Goal: Task Accomplishment & Management: Complete application form

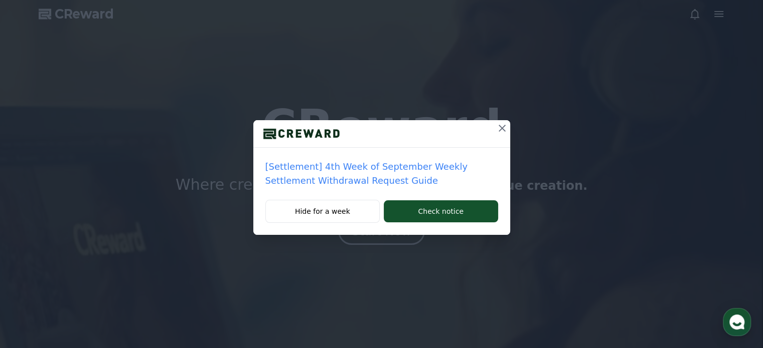
click at [497, 131] on icon at bounding box center [502, 128] width 12 height 12
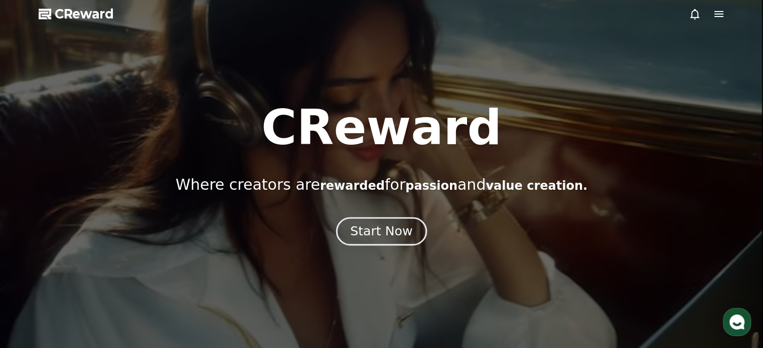
click at [402, 231] on div "Start Now" at bounding box center [381, 231] width 62 height 17
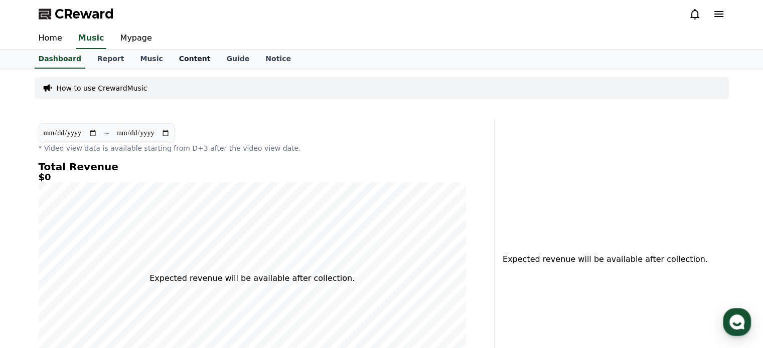
click at [183, 62] on link "Content" at bounding box center [195, 59] width 48 height 19
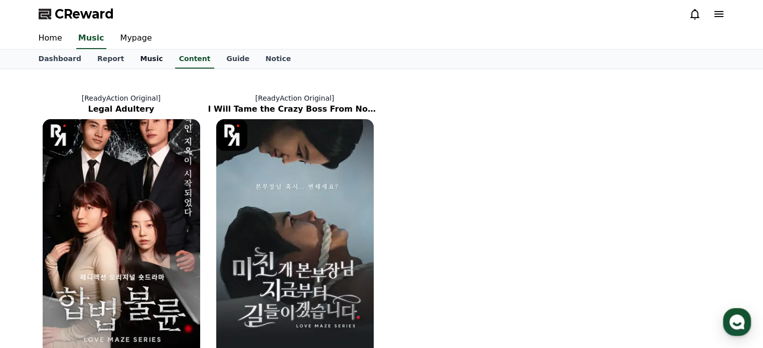
click at [137, 54] on link "Music" at bounding box center [151, 59] width 39 height 19
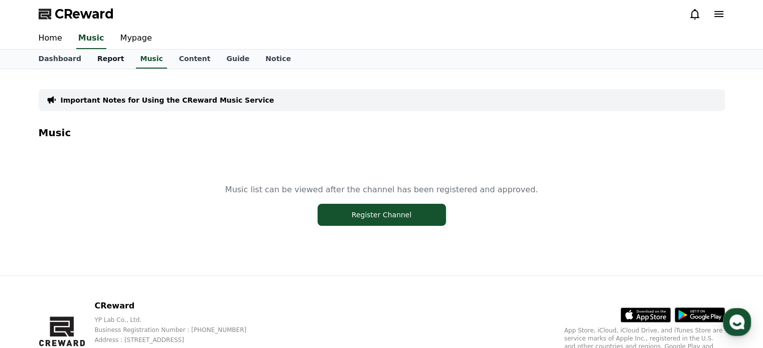
click at [97, 57] on link "Report" at bounding box center [110, 59] width 43 height 19
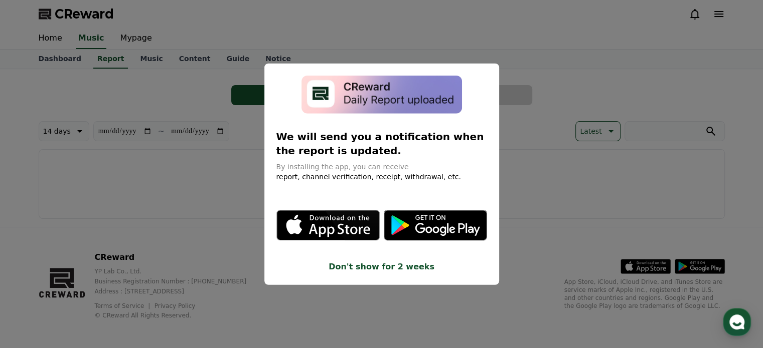
click at [390, 268] on button "Don't show for 2 weeks" at bounding box center [381, 267] width 211 height 12
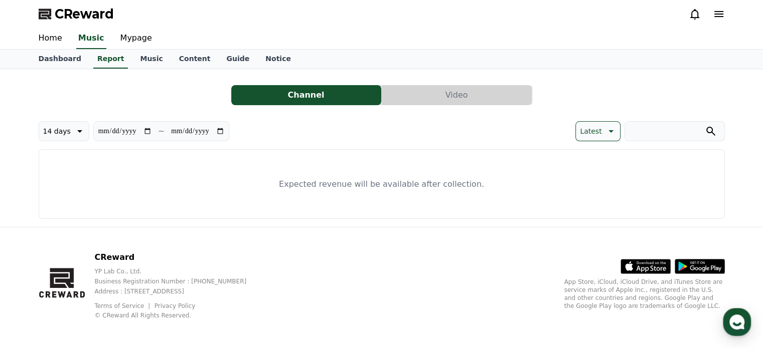
click at [722, 15] on icon at bounding box center [718, 14] width 12 height 12
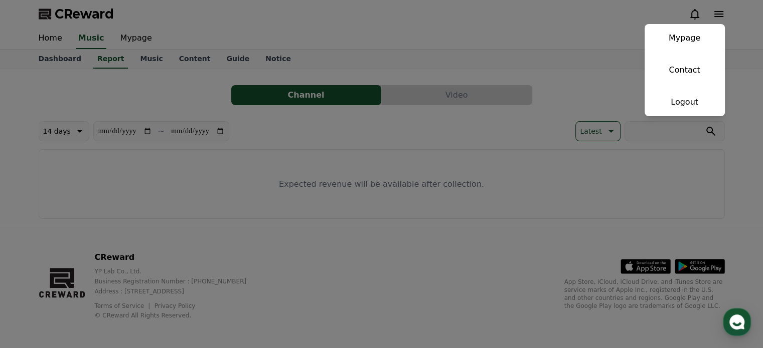
click at [379, 49] on button "close" at bounding box center [381, 174] width 763 height 348
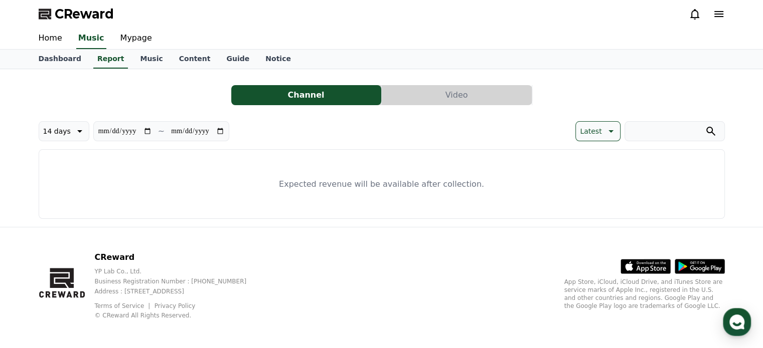
click at [76, 16] on span "CReward" at bounding box center [84, 14] width 59 height 16
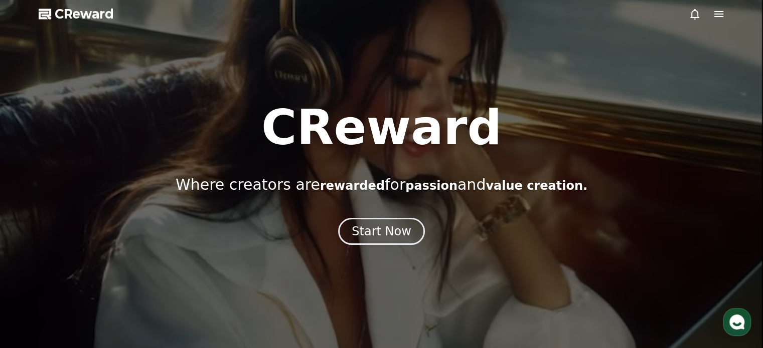
click at [715, 19] on icon at bounding box center [718, 14] width 12 height 12
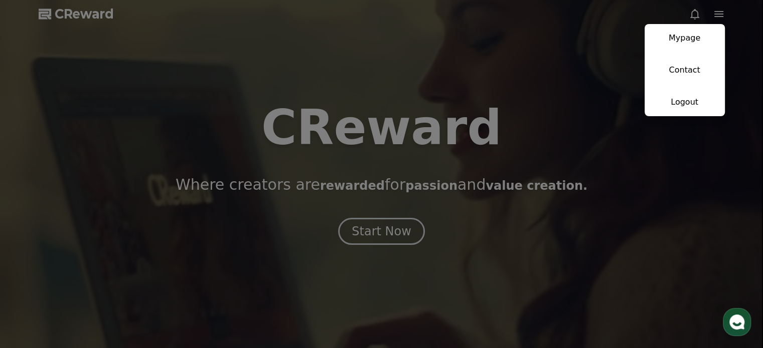
click at [714, 16] on button "close" at bounding box center [381, 174] width 763 height 348
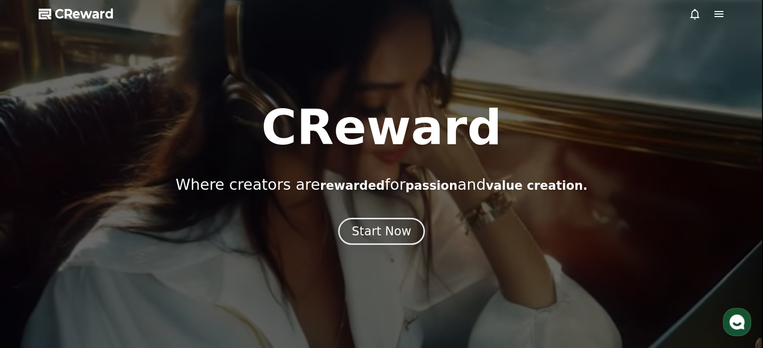
click at [691, 16] on icon at bounding box center [694, 14] width 9 height 11
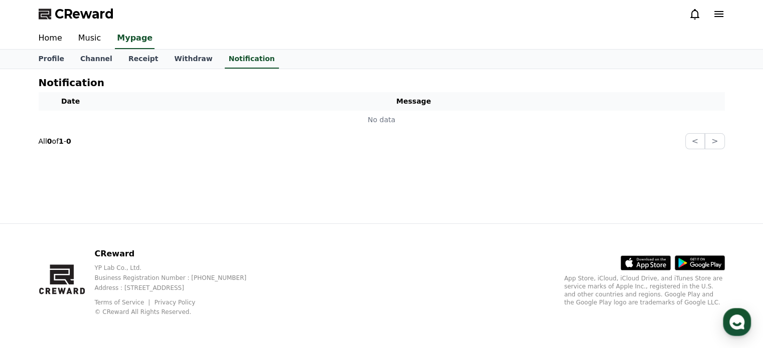
click at [721, 17] on icon at bounding box center [718, 14] width 9 height 6
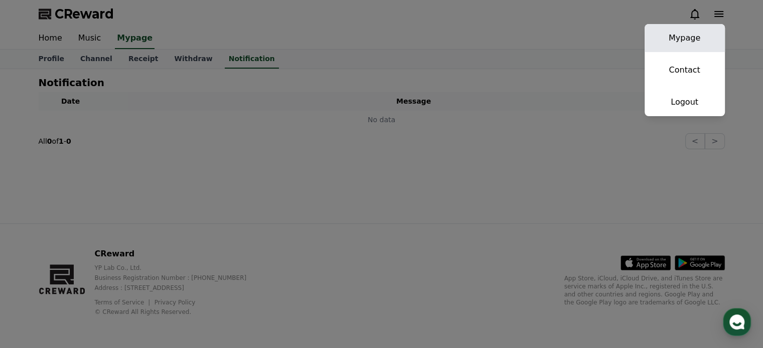
click at [697, 35] on link "Mypage" at bounding box center [684, 38] width 80 height 28
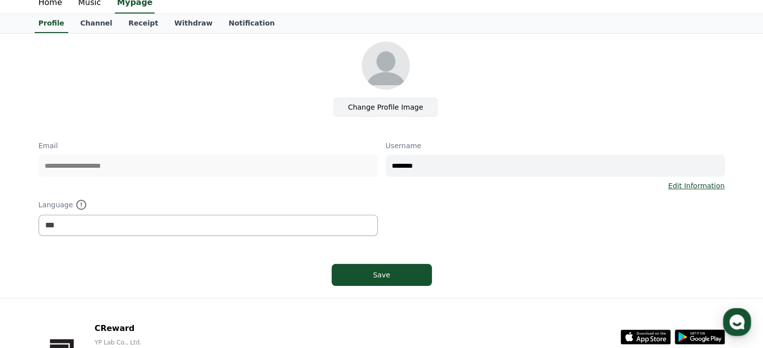
scroll to position [109, 0]
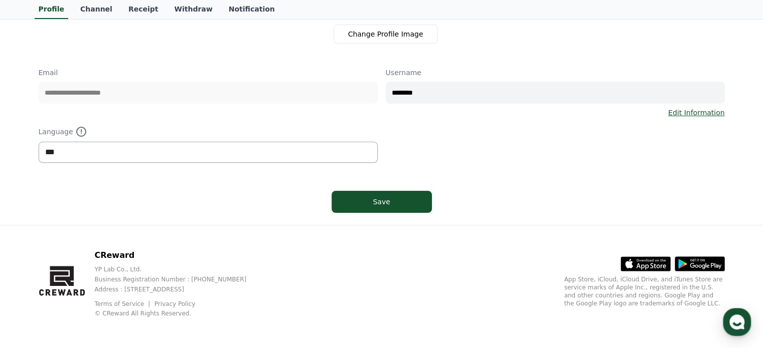
click at [199, 147] on select "*** ******* ***" at bounding box center [208, 152] width 339 height 21
select select "**********"
click at [39, 142] on select "*** ******* ***" at bounding box center [208, 152] width 339 height 21
click at [376, 194] on button "Save" at bounding box center [381, 202] width 100 height 22
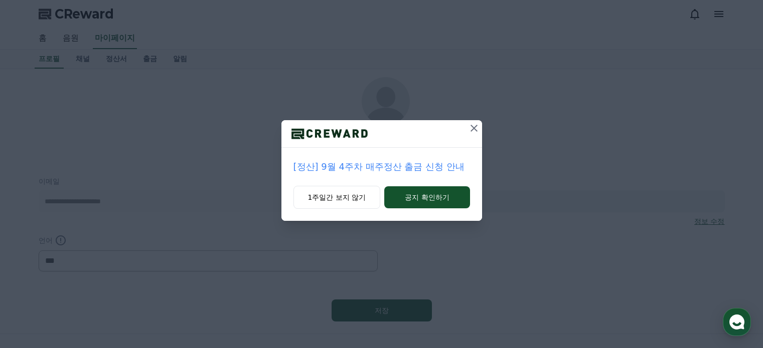
select select "**********"
click at [476, 130] on icon at bounding box center [474, 128] width 12 height 12
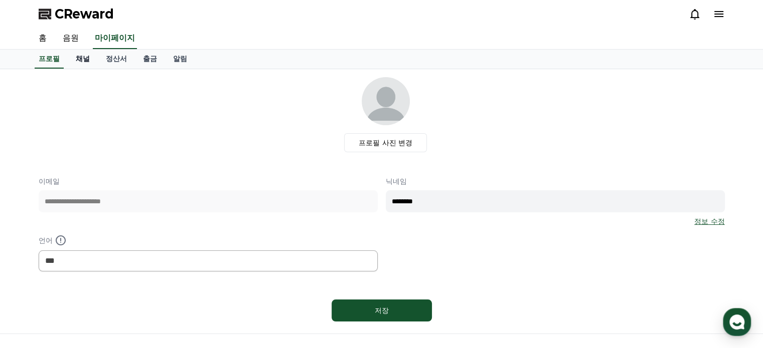
click at [87, 58] on link "채널" at bounding box center [83, 59] width 30 height 19
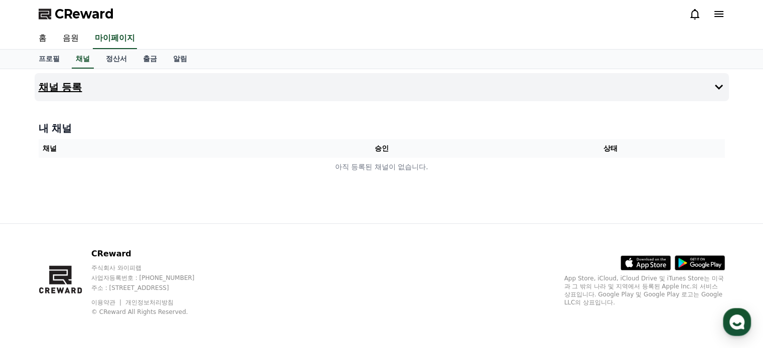
click at [714, 83] on icon at bounding box center [718, 87] width 12 height 12
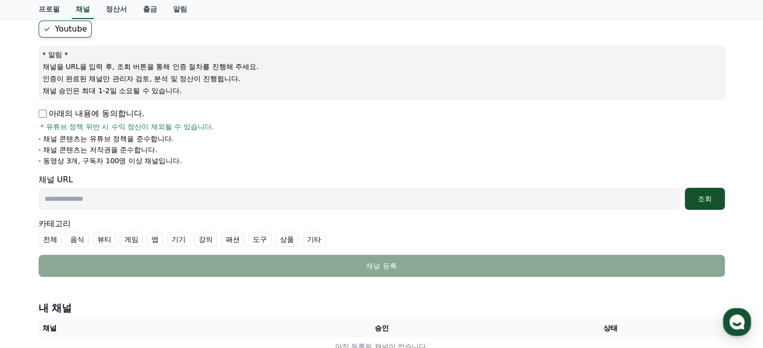
scroll to position [100, 0]
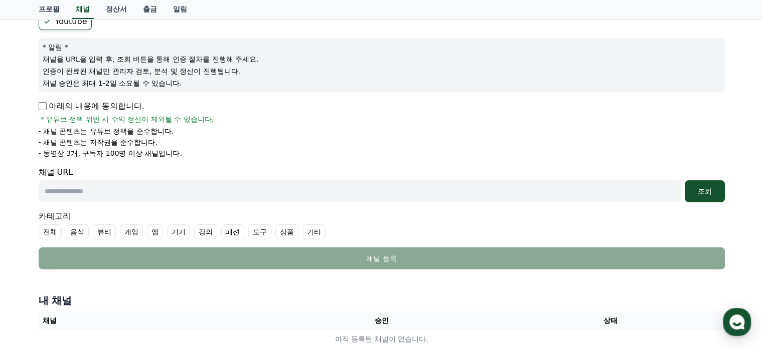
click at [106, 188] on input "text" at bounding box center [360, 191] width 642 height 22
click at [240, 186] on input "text" at bounding box center [360, 191] width 642 height 22
click at [242, 196] on input "text" at bounding box center [360, 191] width 642 height 22
paste input "**********"
type input "**********"
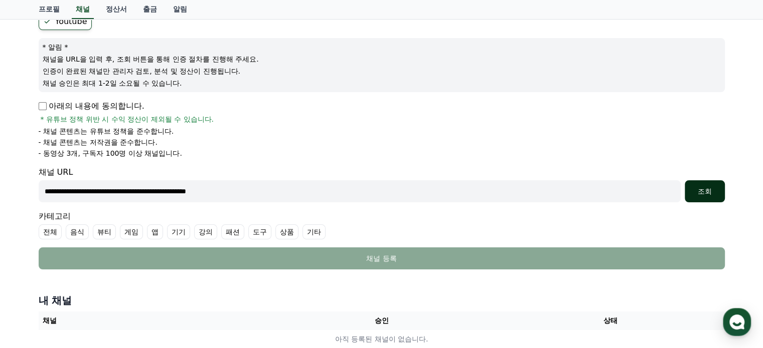
click at [713, 197] on button "조회" at bounding box center [704, 191] width 40 height 22
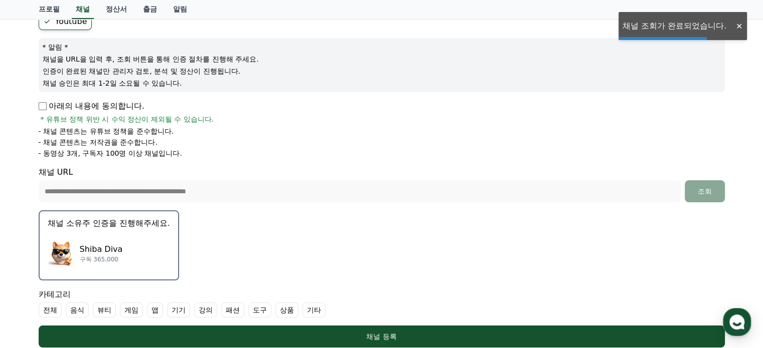
scroll to position [150, 0]
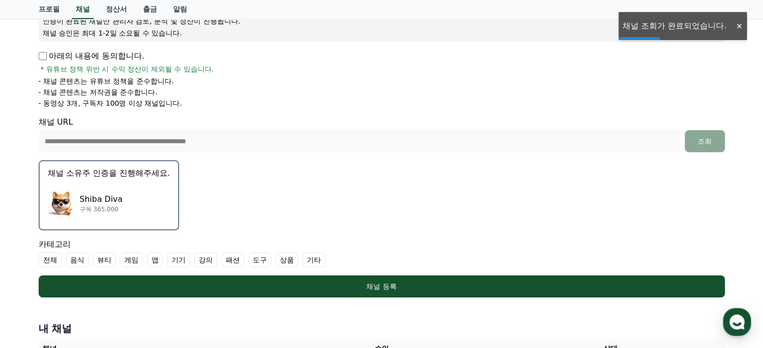
click at [110, 206] on p "구독 365,000" at bounding box center [101, 210] width 43 height 8
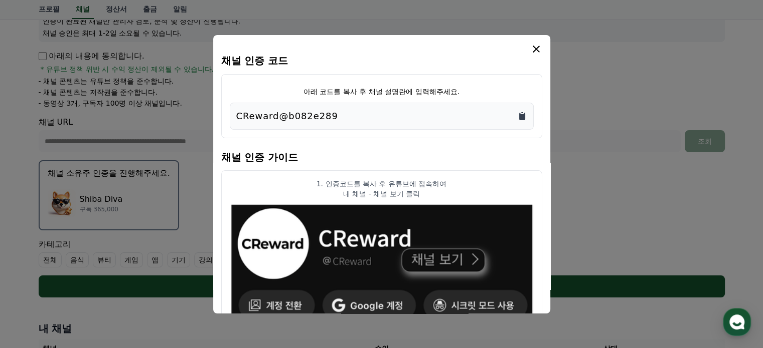
click at [524, 115] on icon "Copy to clipboard" at bounding box center [522, 117] width 6 height 8
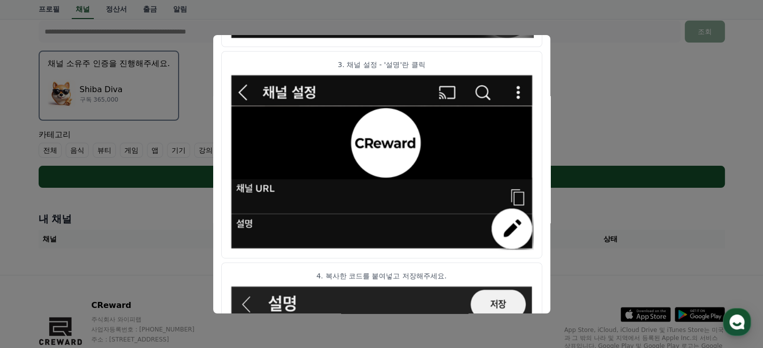
scroll to position [586, 0]
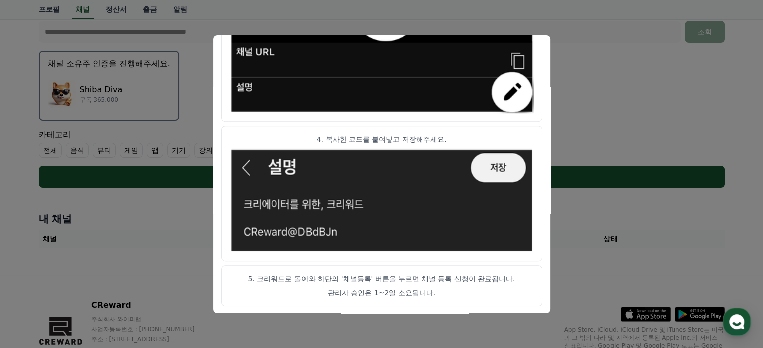
click at [645, 113] on button "close modal" at bounding box center [381, 174] width 763 height 348
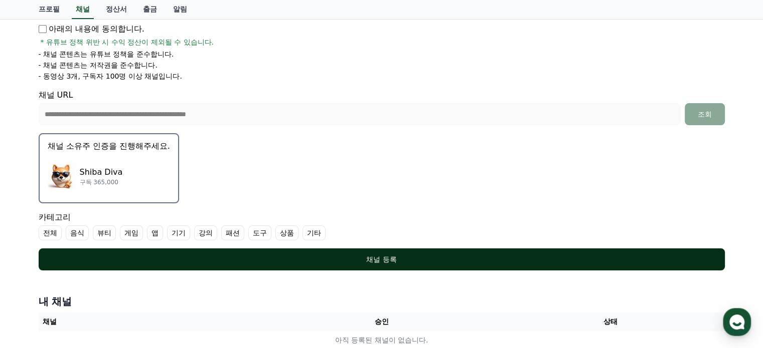
scroll to position [160, 0]
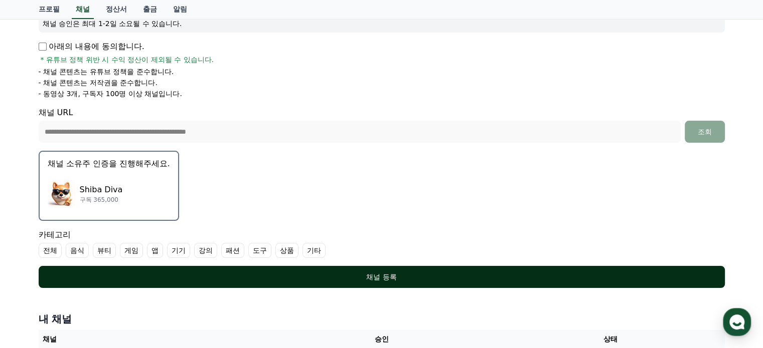
click at [380, 278] on div "채널 등록" at bounding box center [382, 277] width 646 height 10
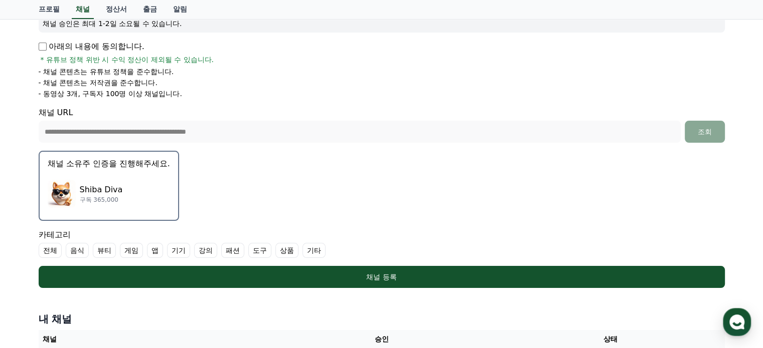
click at [307, 250] on label "기타" at bounding box center [313, 250] width 23 height 15
click at [50, 248] on label "전체" at bounding box center [50, 250] width 23 height 15
click at [322, 249] on icon at bounding box center [323, 251] width 8 height 8
click at [66, 245] on label "전체" at bounding box center [56, 250] width 35 height 15
click at [308, 248] on label "기타" at bounding box center [313, 250] width 23 height 15
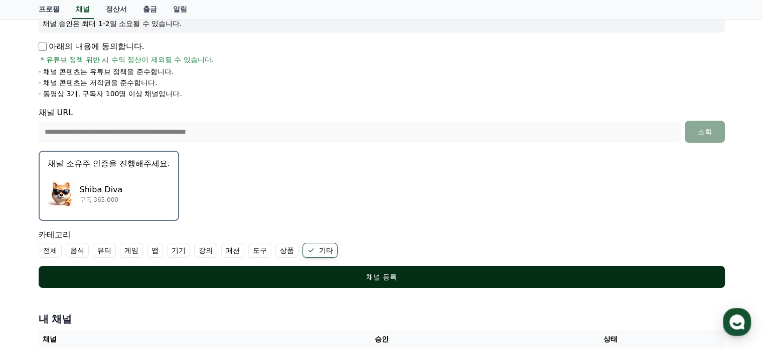
click at [338, 274] on div "채널 등록" at bounding box center [382, 277] width 646 height 10
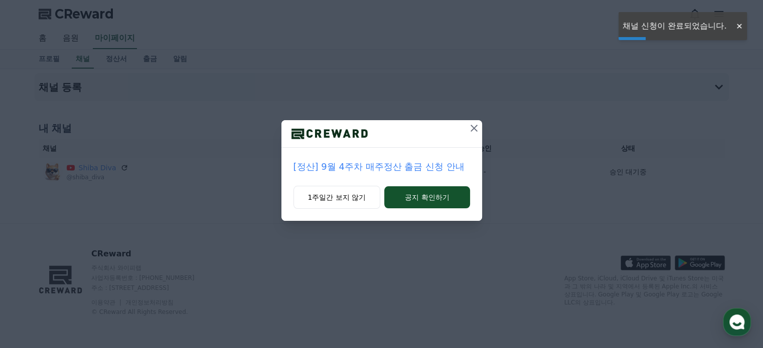
click at [476, 134] on icon at bounding box center [474, 128] width 12 height 12
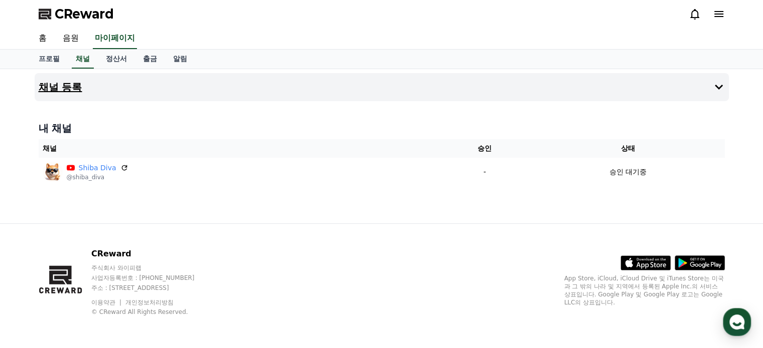
click at [706, 85] on button "채널 등록" at bounding box center [382, 87] width 694 height 28
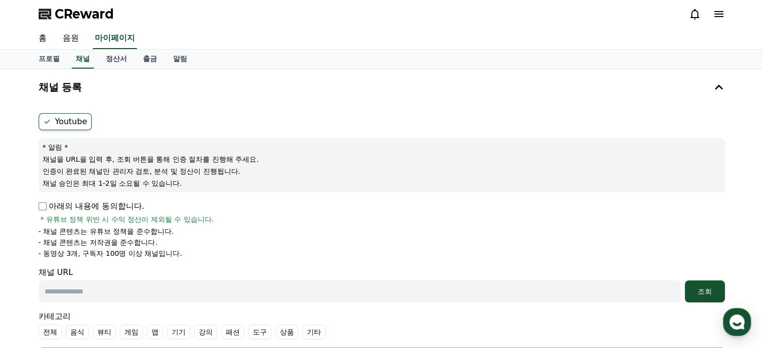
click at [157, 282] on input "text" at bounding box center [360, 292] width 642 height 22
click at [126, 295] on input "text" at bounding box center [360, 292] width 642 height 22
paste input "**********"
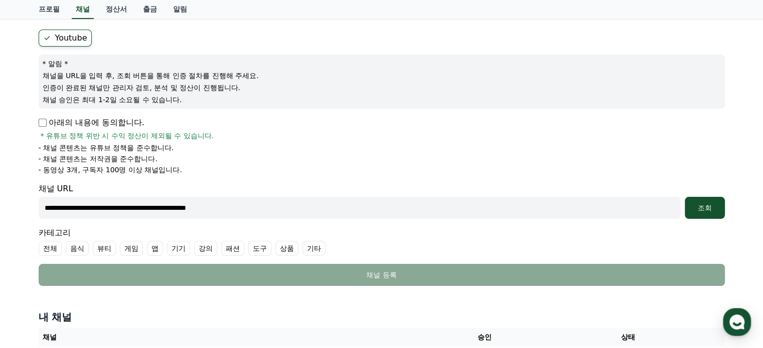
scroll to position [100, 0]
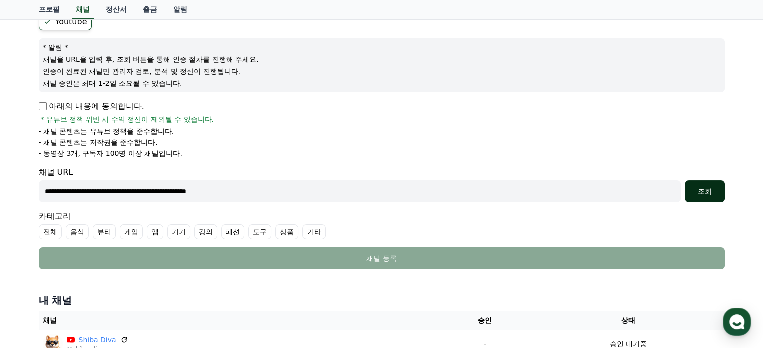
type input "**********"
click at [704, 189] on div "조회" at bounding box center [704, 192] width 32 height 10
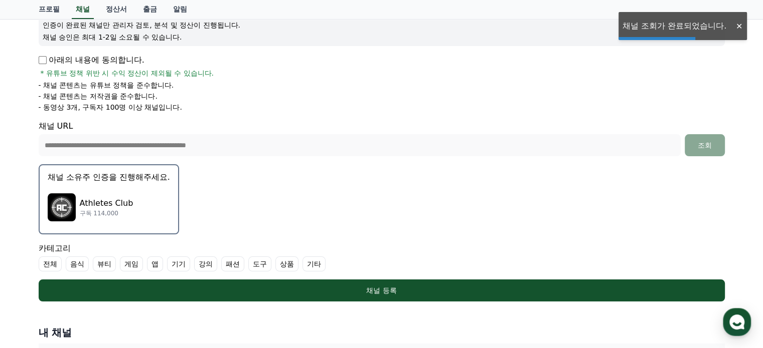
scroll to position [150, 0]
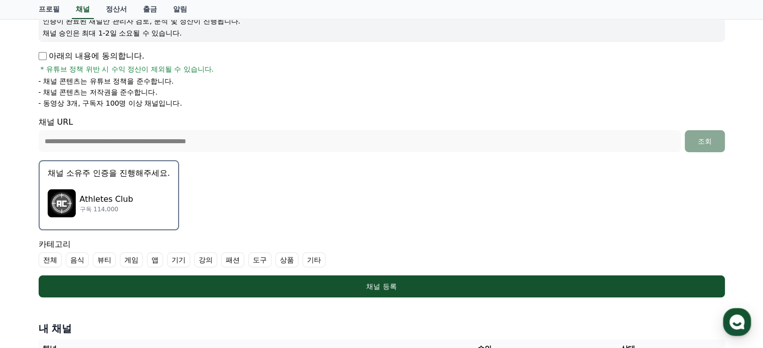
click at [311, 259] on label "기타" at bounding box center [313, 260] width 23 height 15
click at [106, 199] on p "Athletes Club" at bounding box center [107, 200] width 54 height 12
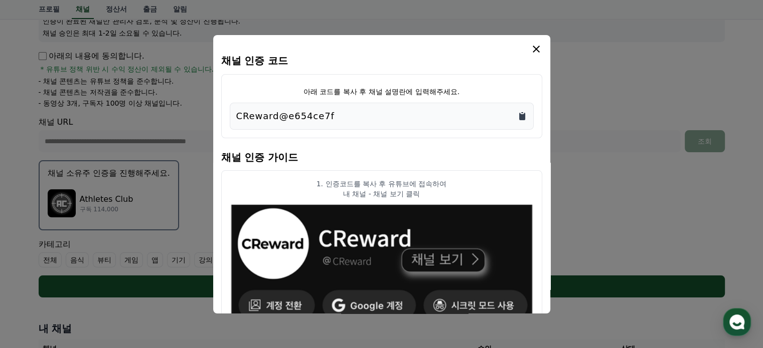
click at [523, 116] on icon "Copy to clipboard" at bounding box center [522, 117] width 6 height 8
click at [621, 182] on button "close modal" at bounding box center [381, 174] width 763 height 348
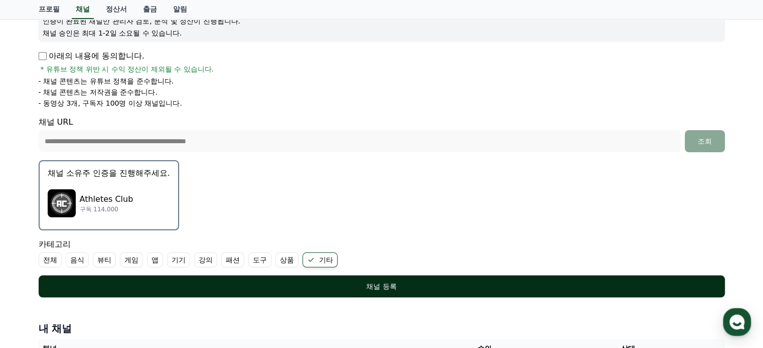
click at [387, 283] on div "채널 등록" at bounding box center [382, 287] width 646 height 10
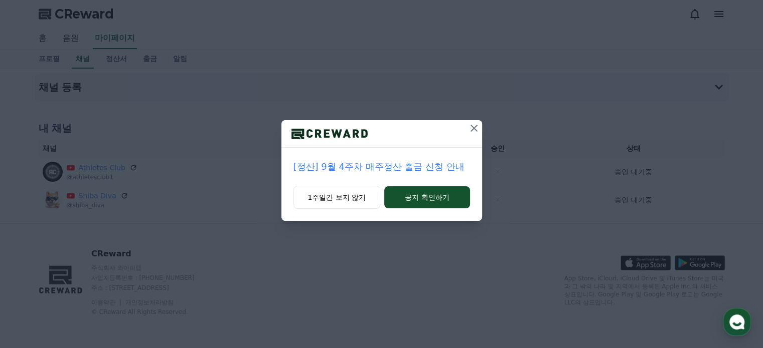
click at [474, 127] on icon at bounding box center [473, 128] width 7 height 7
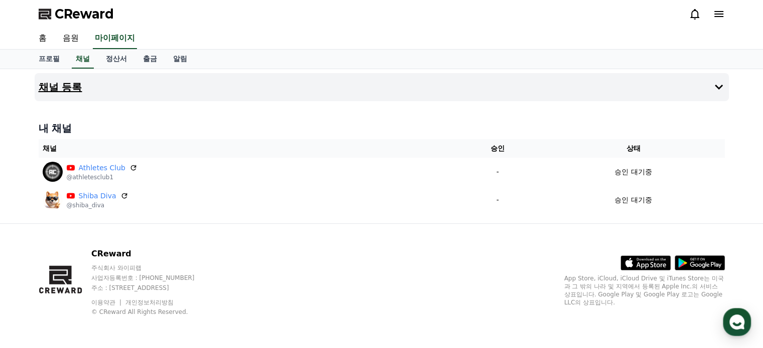
click at [697, 94] on button "채널 등록" at bounding box center [382, 87] width 694 height 28
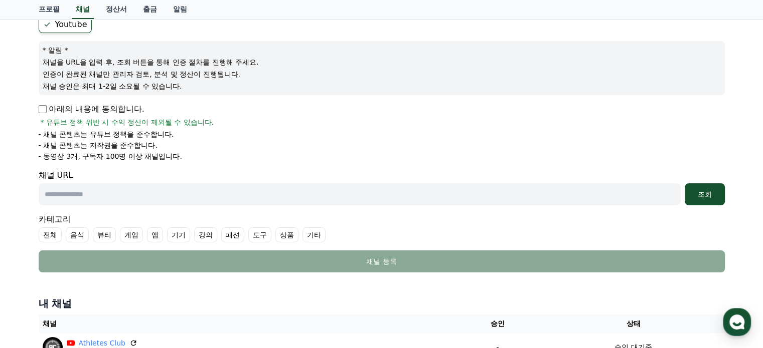
scroll to position [100, 0]
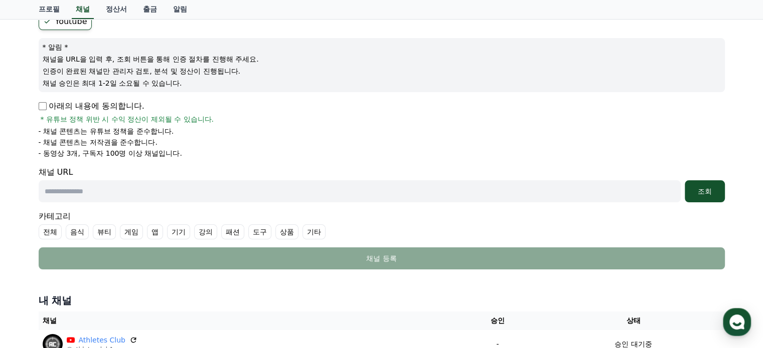
click at [182, 194] on input "text" at bounding box center [360, 191] width 642 height 22
paste input "**********"
type input "**********"
click at [706, 189] on div "조회" at bounding box center [704, 192] width 32 height 10
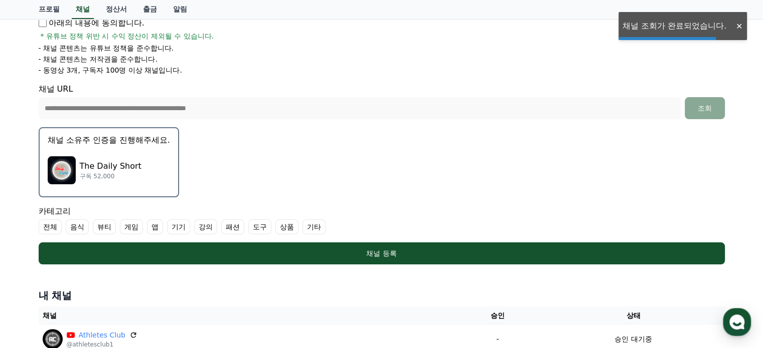
scroll to position [201, 0]
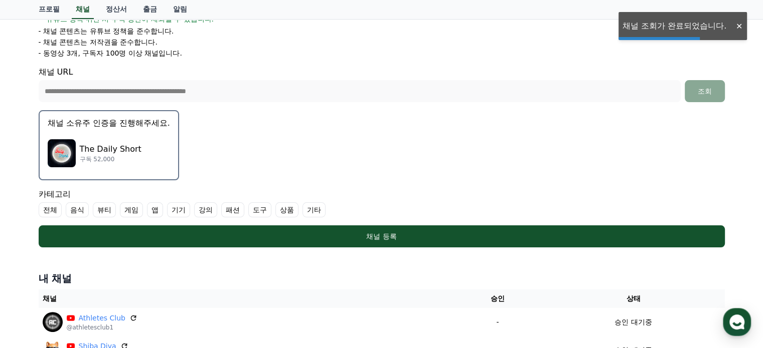
click at [121, 152] on p "The Daily Short" at bounding box center [111, 149] width 62 height 12
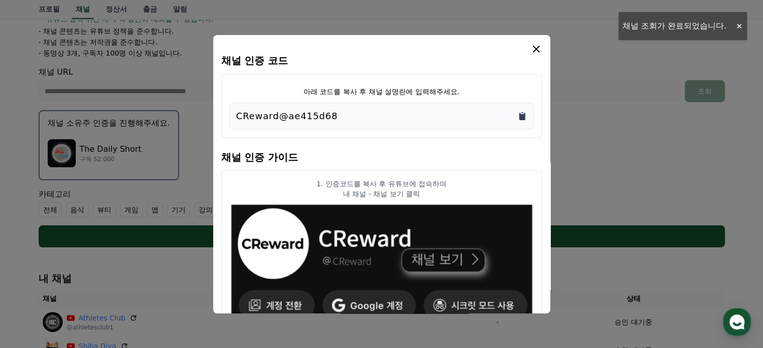
click at [522, 115] on icon "Copy to clipboard" at bounding box center [522, 117] width 6 height 8
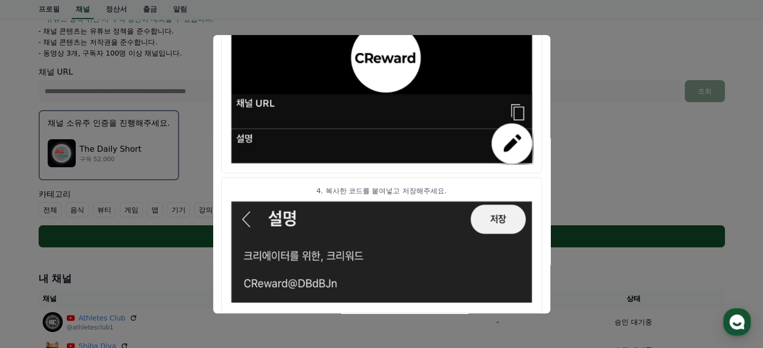
scroll to position [586, 0]
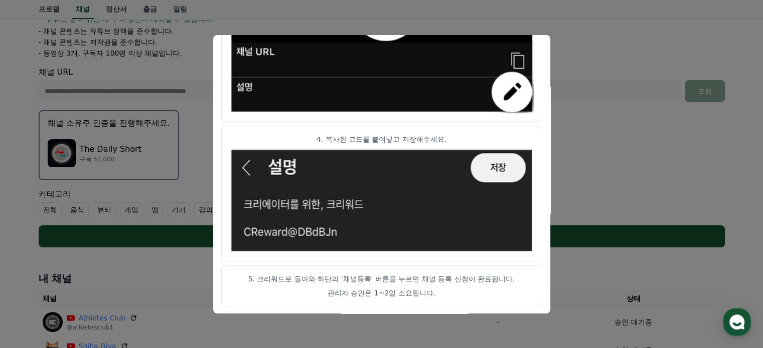
click at [619, 149] on button "close modal" at bounding box center [381, 174] width 763 height 348
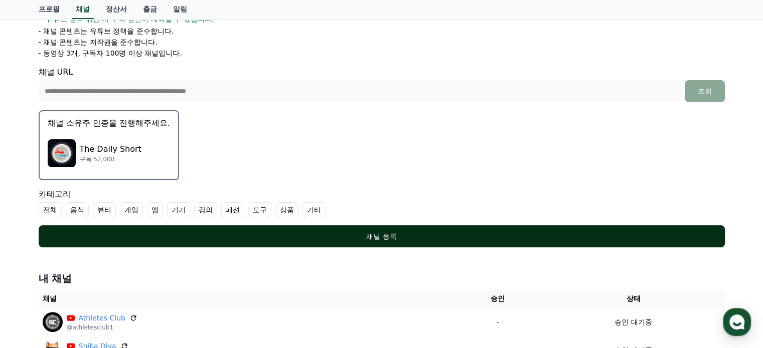
click at [383, 232] on div "채널 등록" at bounding box center [382, 237] width 646 height 10
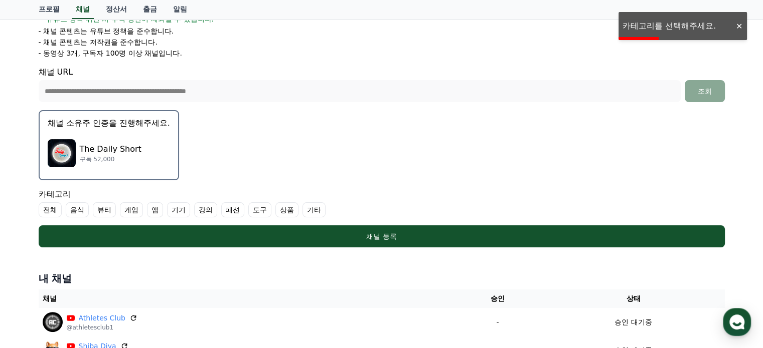
click at [316, 210] on label "기타" at bounding box center [313, 210] width 23 height 15
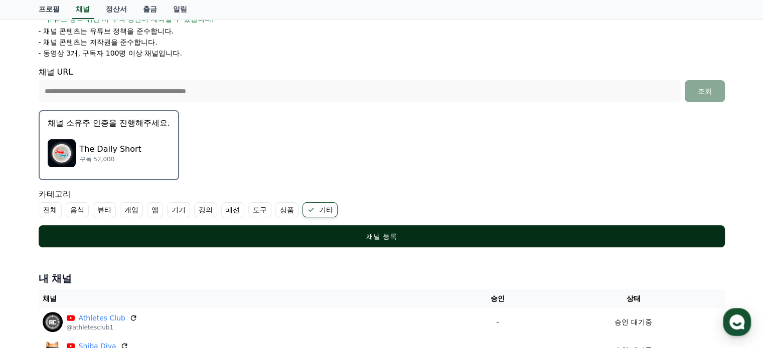
click at [363, 235] on div "채널 등록" at bounding box center [382, 237] width 646 height 10
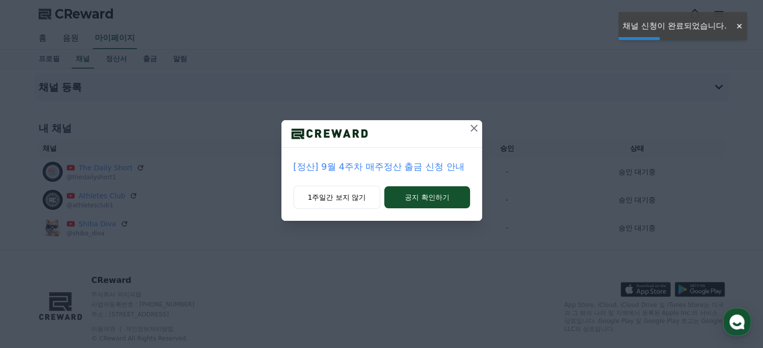
click at [470, 132] on icon at bounding box center [474, 128] width 12 height 12
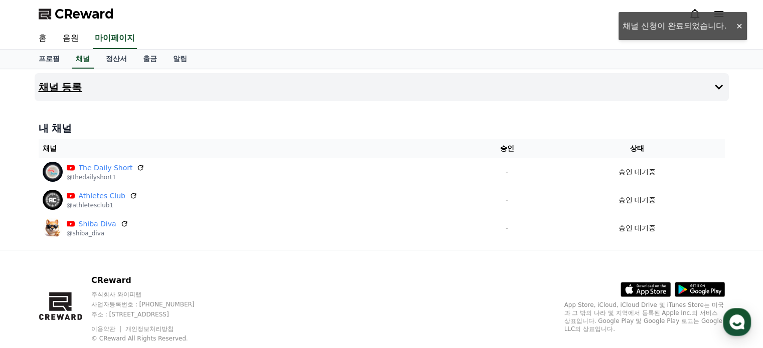
click at [721, 96] on button "채널 등록" at bounding box center [382, 87] width 694 height 28
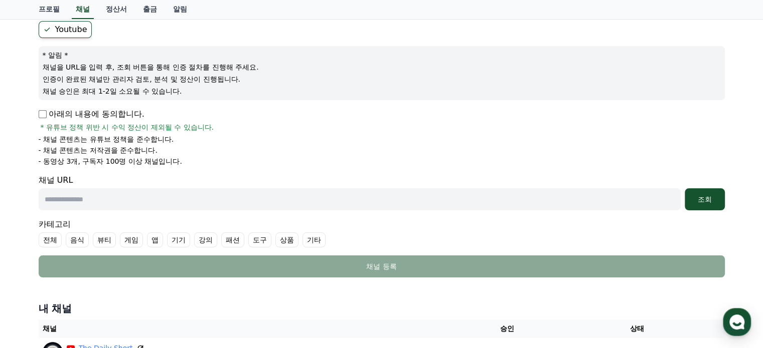
scroll to position [100, 0]
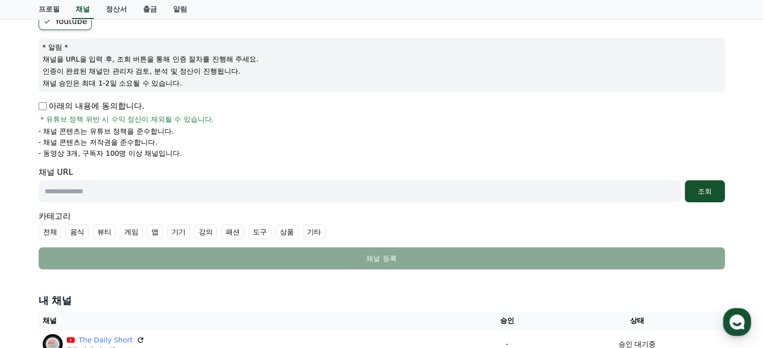
click at [235, 184] on input "text" at bounding box center [360, 191] width 642 height 22
paste input "**********"
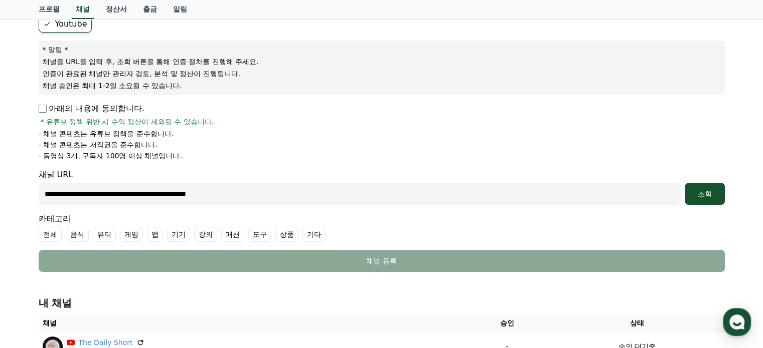
scroll to position [97, 0]
type input "**********"
click at [700, 195] on div "조회" at bounding box center [704, 195] width 32 height 10
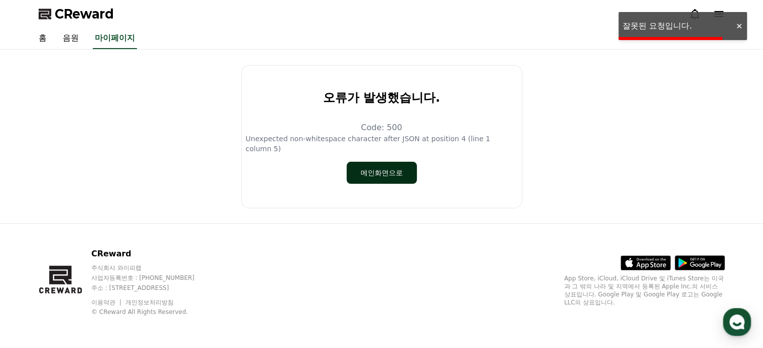
click at [389, 175] on button "메인화면으로" at bounding box center [381, 173] width 70 height 22
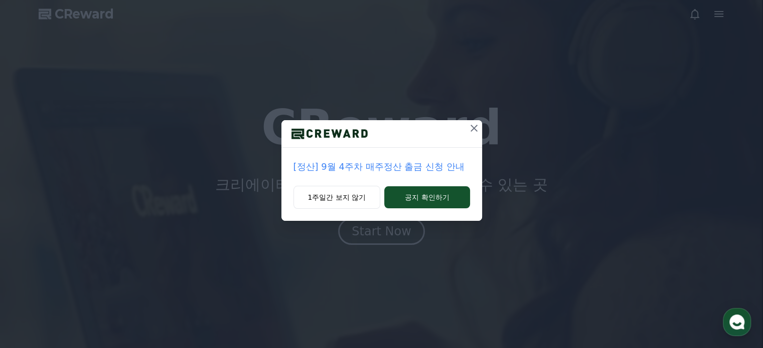
click at [475, 132] on icon at bounding box center [474, 128] width 12 height 12
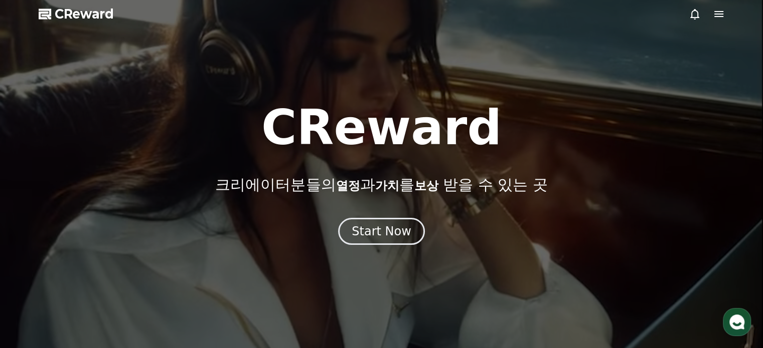
click at [717, 13] on icon at bounding box center [718, 14] width 12 height 12
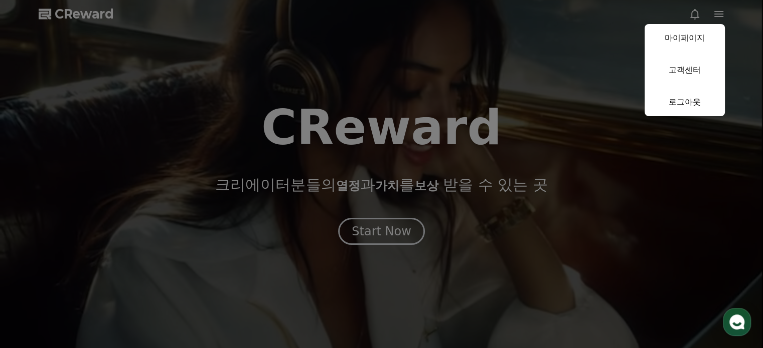
click at [520, 178] on button "close" at bounding box center [381, 174] width 763 height 348
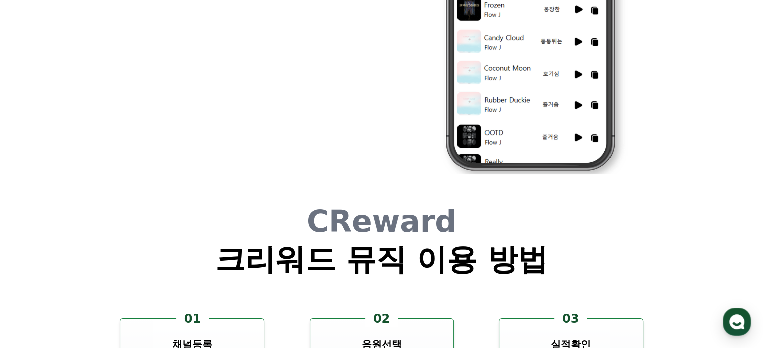
scroll to position [2716, 0]
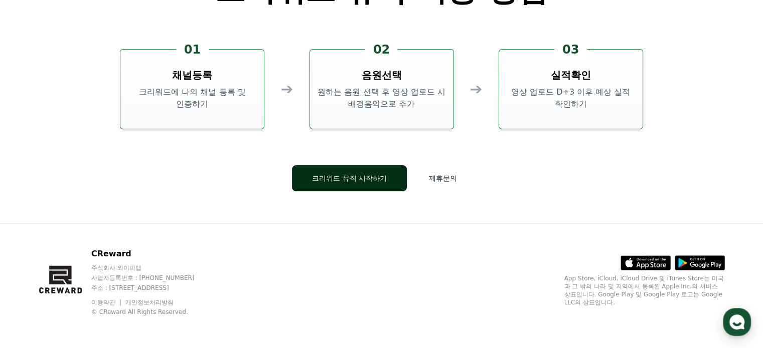
click at [359, 173] on button "크리워드 뮤직 시작하기" at bounding box center [349, 178] width 115 height 26
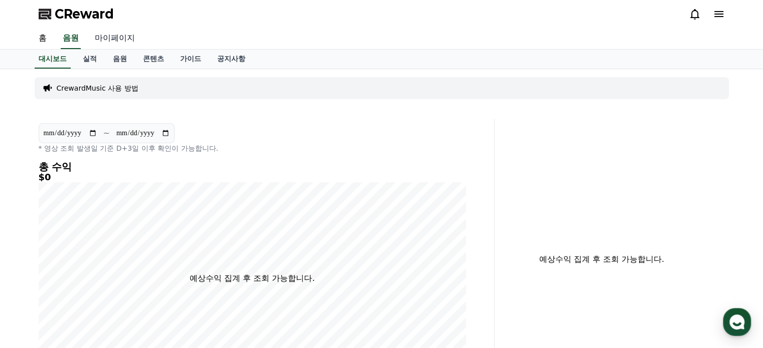
click at [112, 40] on link "마이페이지" at bounding box center [115, 38] width 56 height 21
select select "**********"
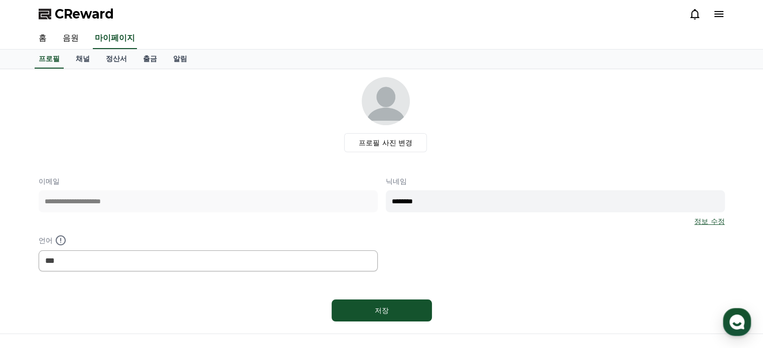
click at [722, 16] on icon at bounding box center [718, 14] width 12 height 12
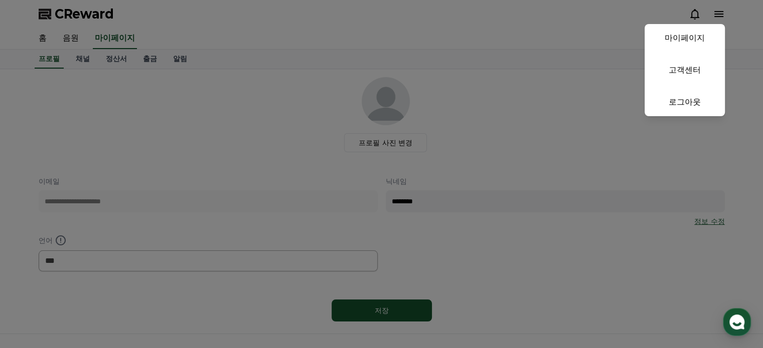
click at [722, 16] on button "close" at bounding box center [381, 174] width 763 height 348
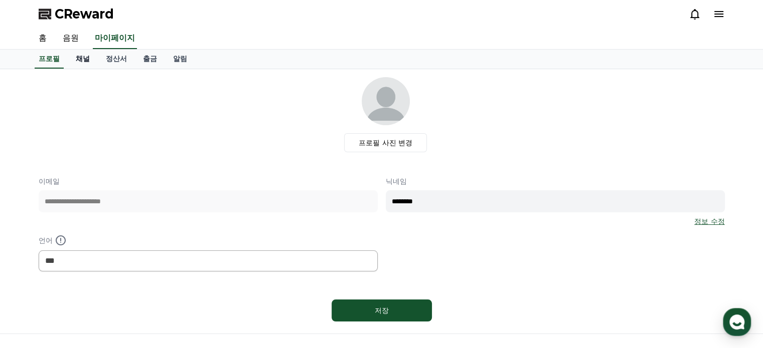
click at [84, 59] on link "채널" at bounding box center [83, 59] width 30 height 19
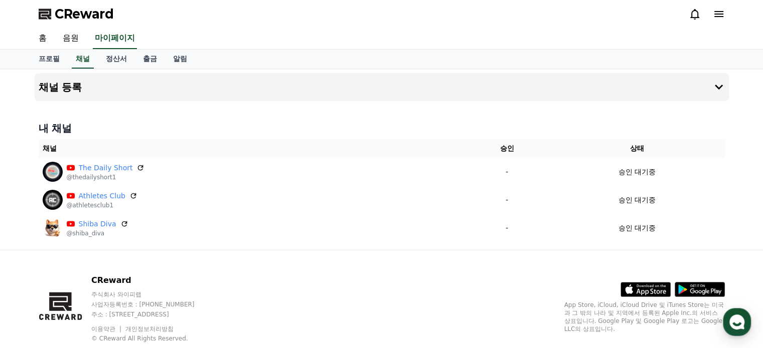
scroll to position [26, 0]
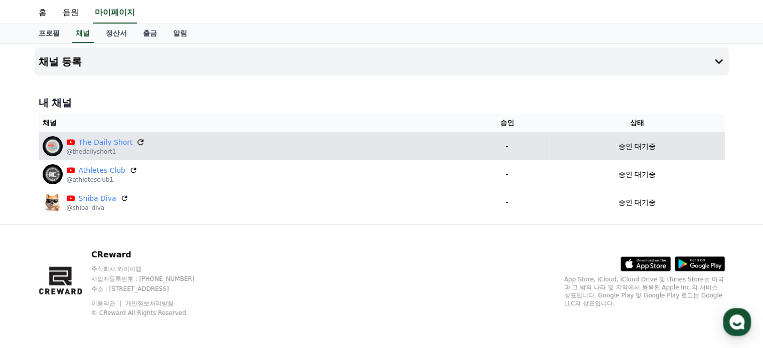
click at [138, 140] on icon at bounding box center [140, 142] width 9 height 9
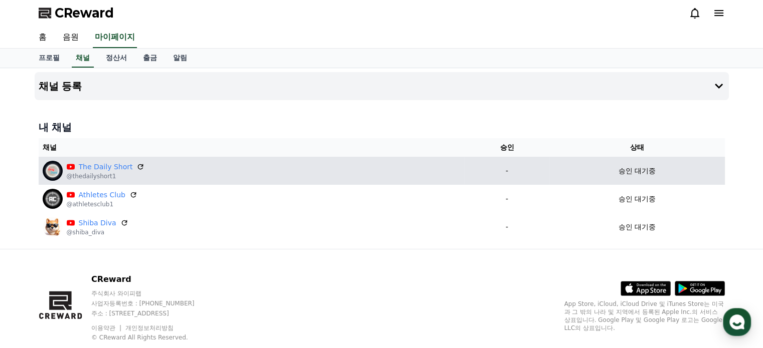
scroll to position [0, 0]
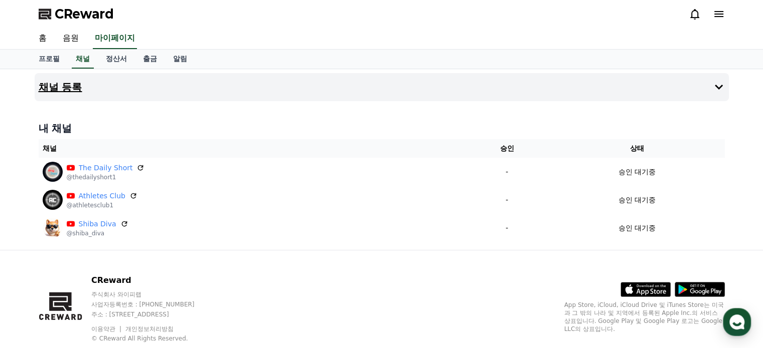
click at [201, 82] on button "채널 등록" at bounding box center [382, 87] width 694 height 28
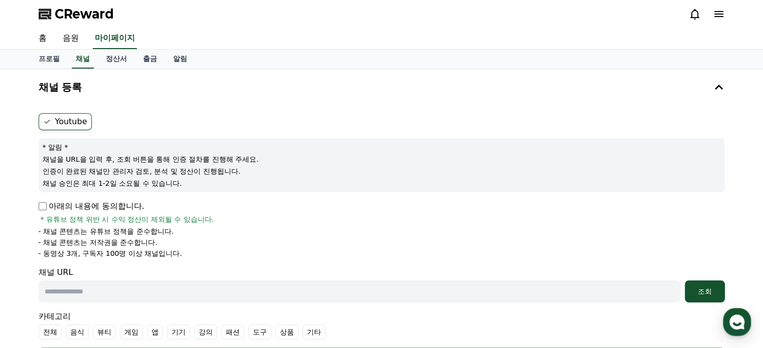
click at [83, 125] on label "Youtube" at bounding box center [65, 121] width 53 height 17
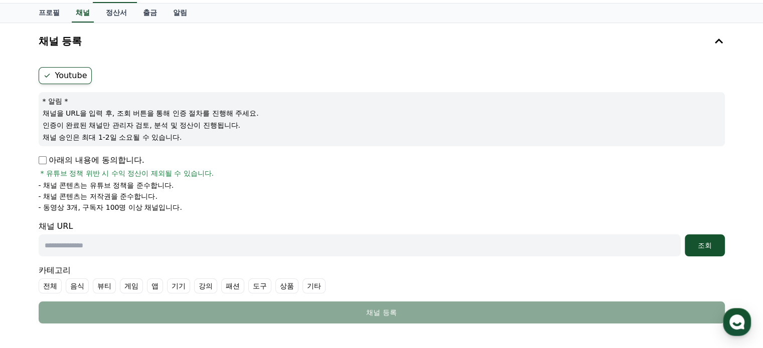
scroll to position [50, 0]
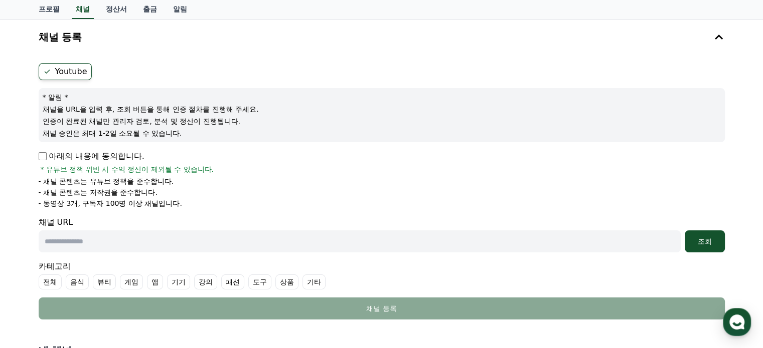
click at [166, 245] on input "text" at bounding box center [360, 242] width 642 height 22
paste input "**********"
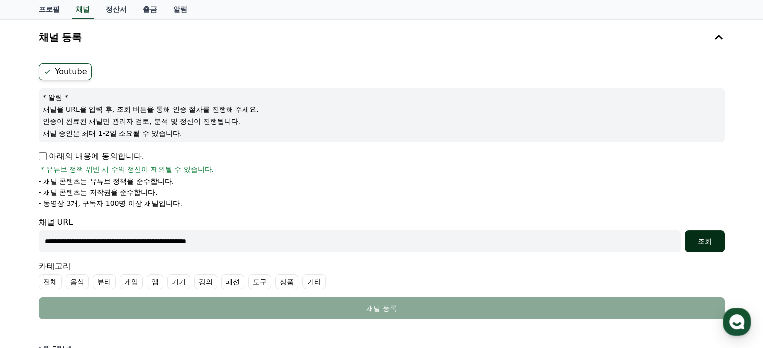
type input "**********"
click at [701, 237] on div "조회" at bounding box center [704, 242] width 32 height 10
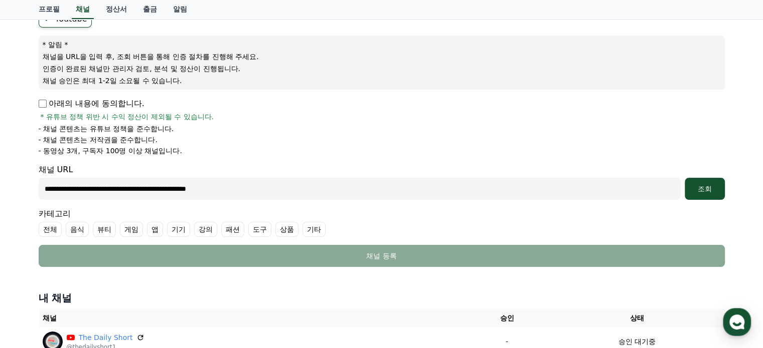
scroll to position [201, 0]
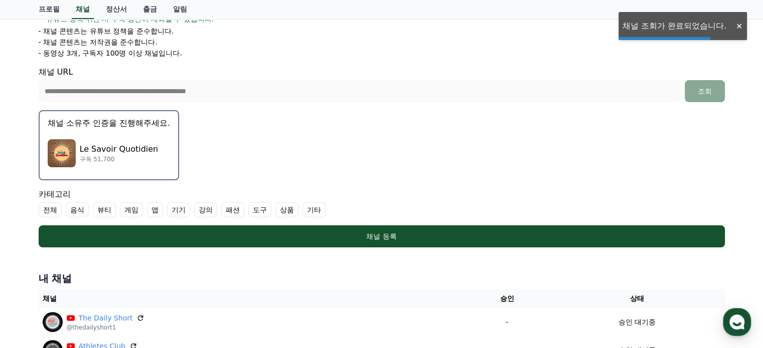
click at [114, 141] on div "Le Savoir Quotidien 구독 51,700" at bounding box center [109, 153] width 122 height 40
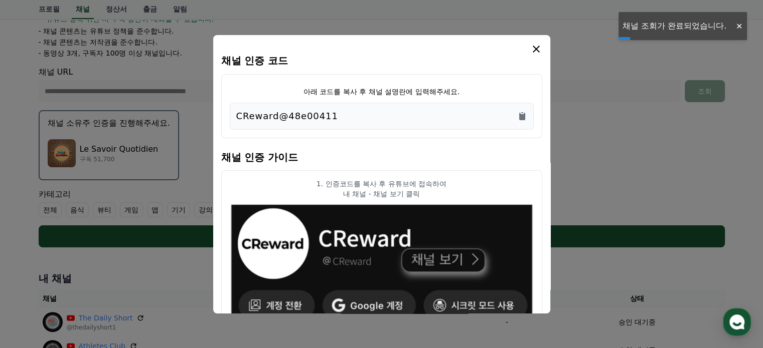
click at [527, 120] on div "CReward@48e00411" at bounding box center [382, 116] width 304 height 27
click at [521, 118] on icon "Copy to clipboard" at bounding box center [522, 117] width 6 height 8
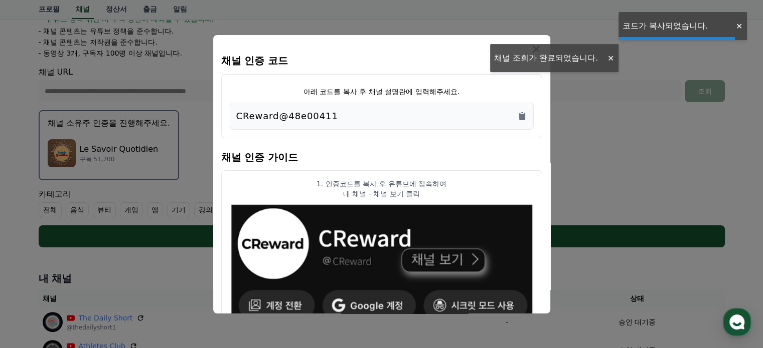
click at [612, 137] on button "close modal" at bounding box center [381, 174] width 763 height 348
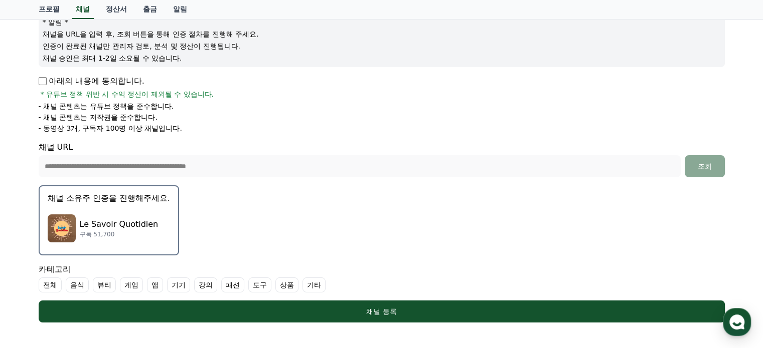
scroll to position [125, 0]
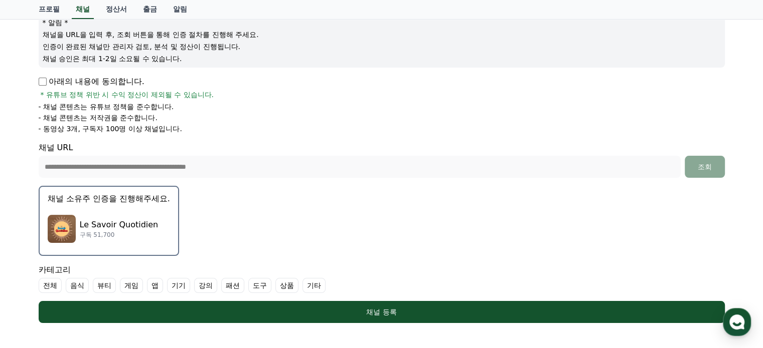
click at [108, 221] on p "Le Savoir Quotidien" at bounding box center [119, 225] width 79 height 12
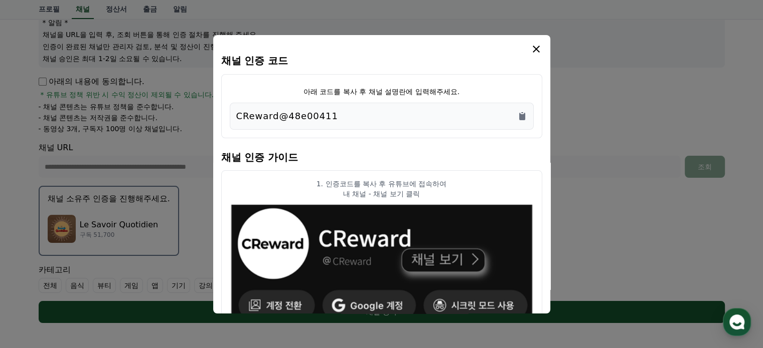
click at [537, 50] on icon "modal" at bounding box center [535, 49] width 7 height 7
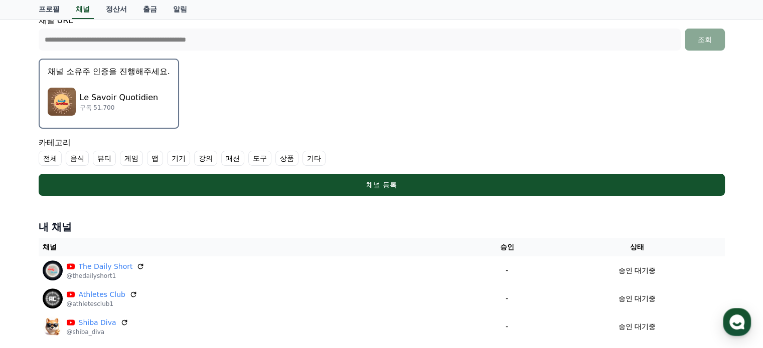
scroll to position [275, 0]
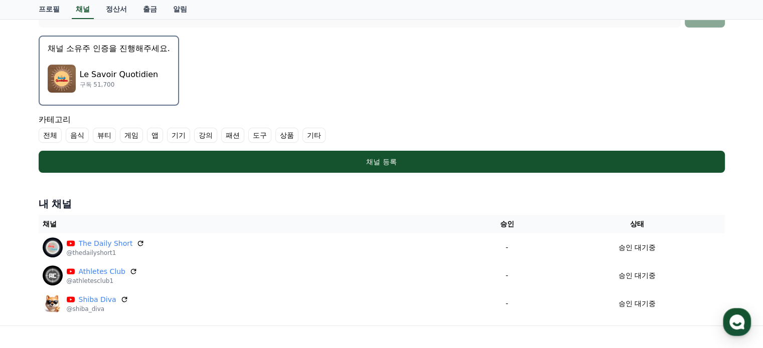
click at [309, 134] on label "기타" at bounding box center [313, 135] width 23 height 15
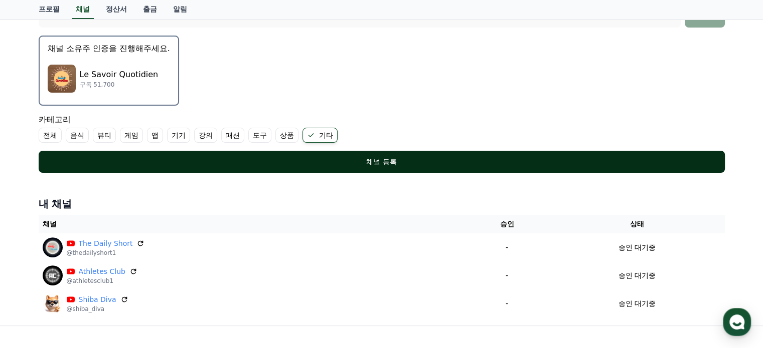
click at [345, 162] on div "채널 등록" at bounding box center [382, 162] width 646 height 10
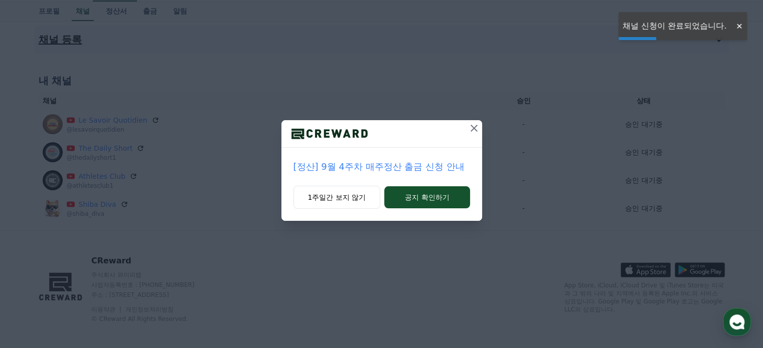
drag, startPoint x: 469, startPoint y: 128, endPoint x: 462, endPoint y: 48, distance: 80.6
click at [469, 128] on icon at bounding box center [474, 128] width 12 height 12
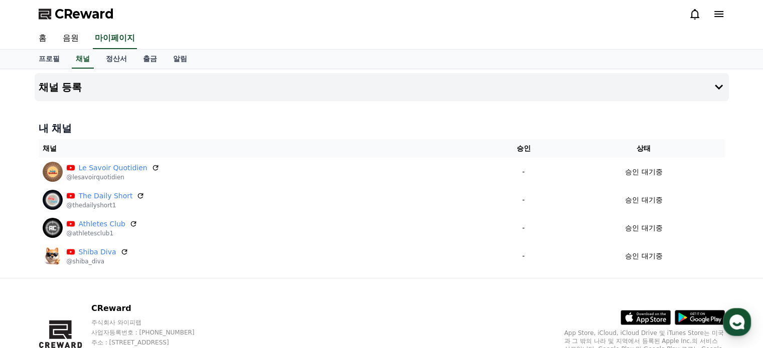
click at [718, 18] on icon at bounding box center [718, 14] width 12 height 12
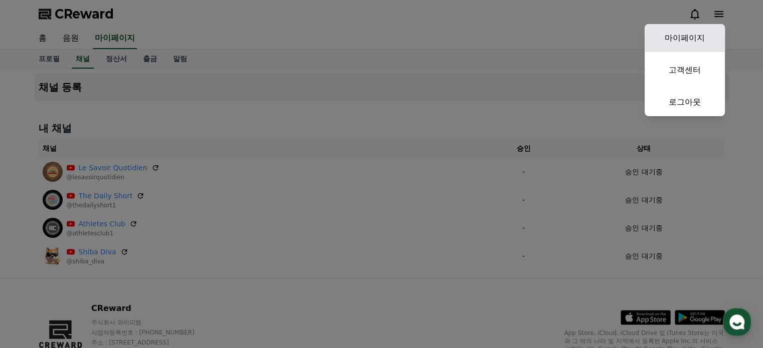
click at [693, 40] on link "마이페이지" at bounding box center [684, 38] width 80 height 28
select select "**********"
